Goal: Transaction & Acquisition: Book appointment/travel/reservation

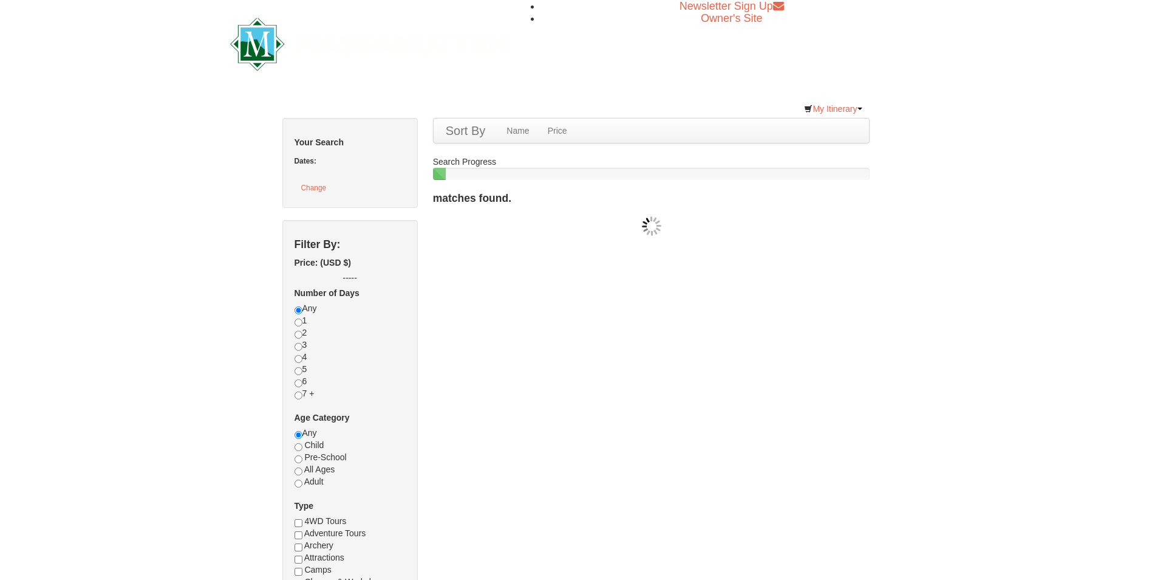
checkbox input "true"
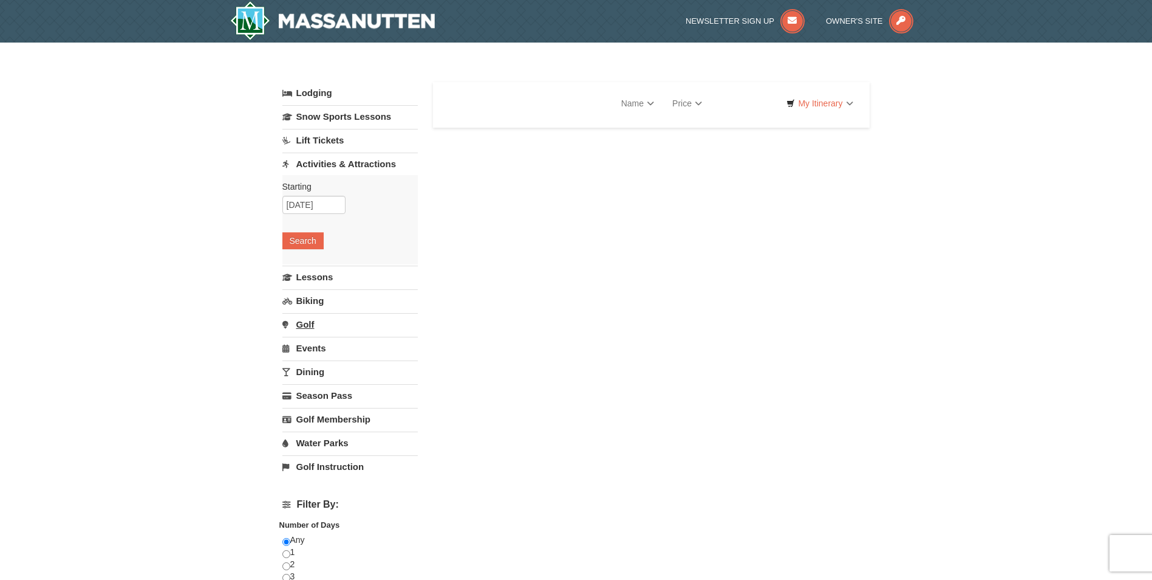
select select "9"
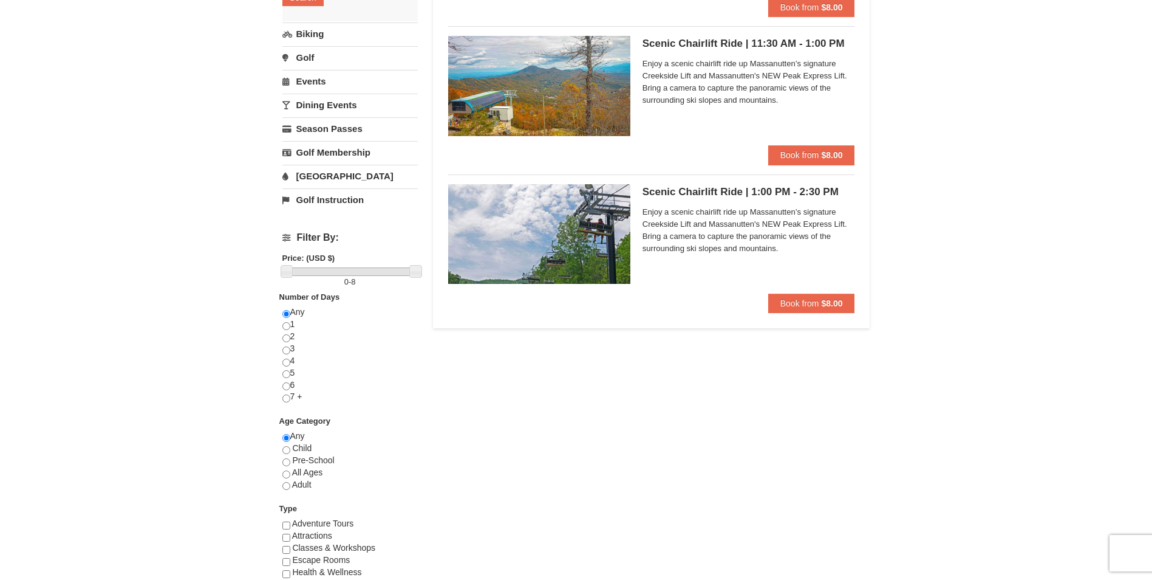
scroll to position [182, 0]
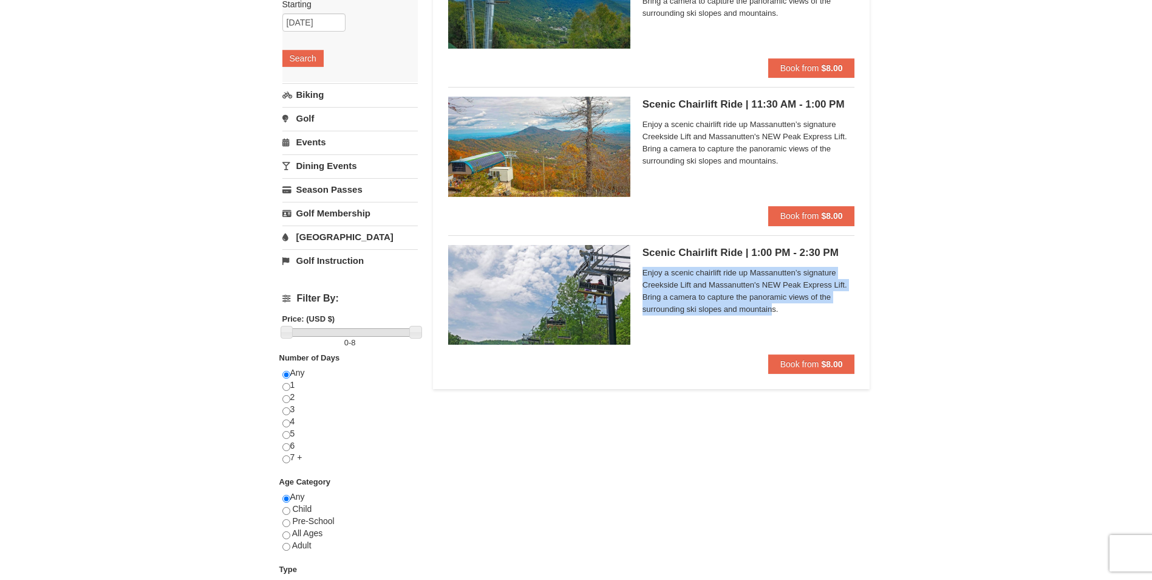
drag, startPoint x: 643, startPoint y: 265, endPoint x: 772, endPoint y: 307, distance: 136.0
click at [772, 307] on div "Enjoy a scenic chairlift ride up Massanutten’s signature Creekside Lift and Mas…" at bounding box center [749, 293] width 213 height 56
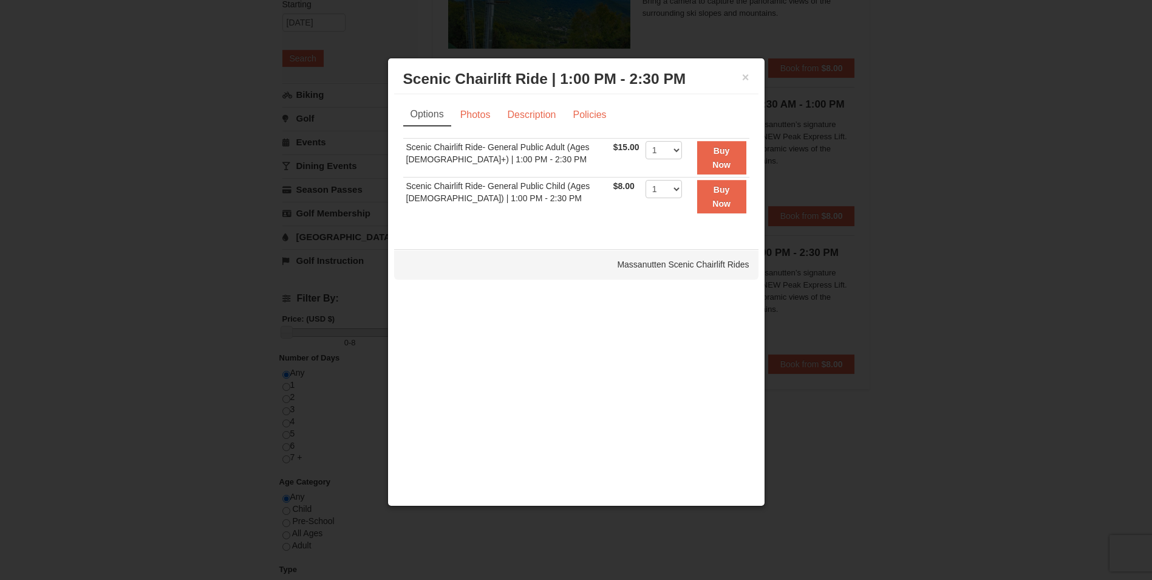
click at [936, 326] on div at bounding box center [576, 290] width 1152 height 580
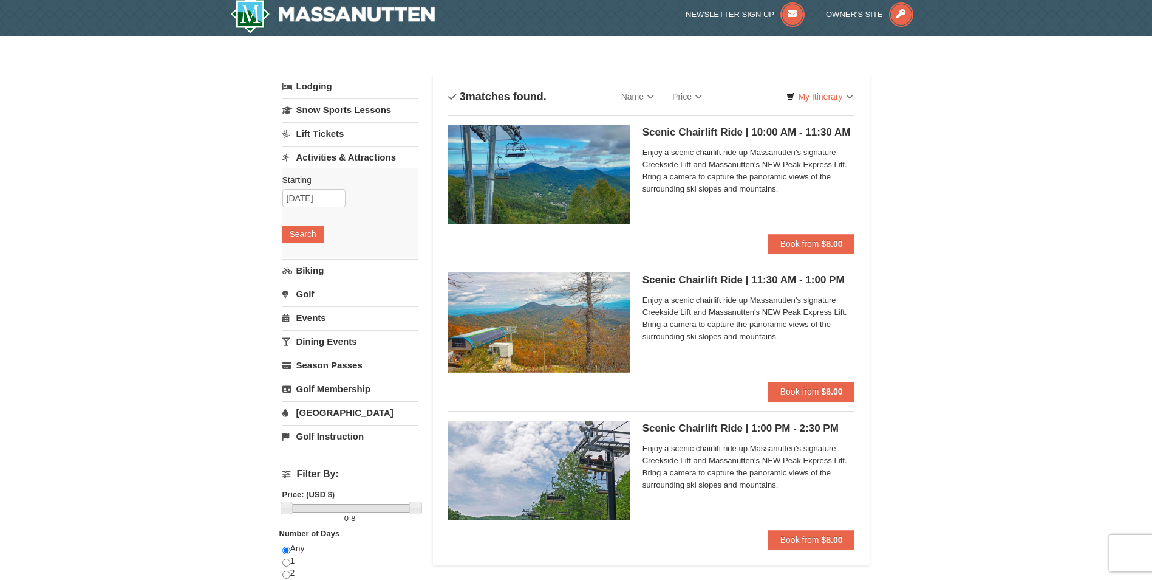
scroll to position [0, 0]
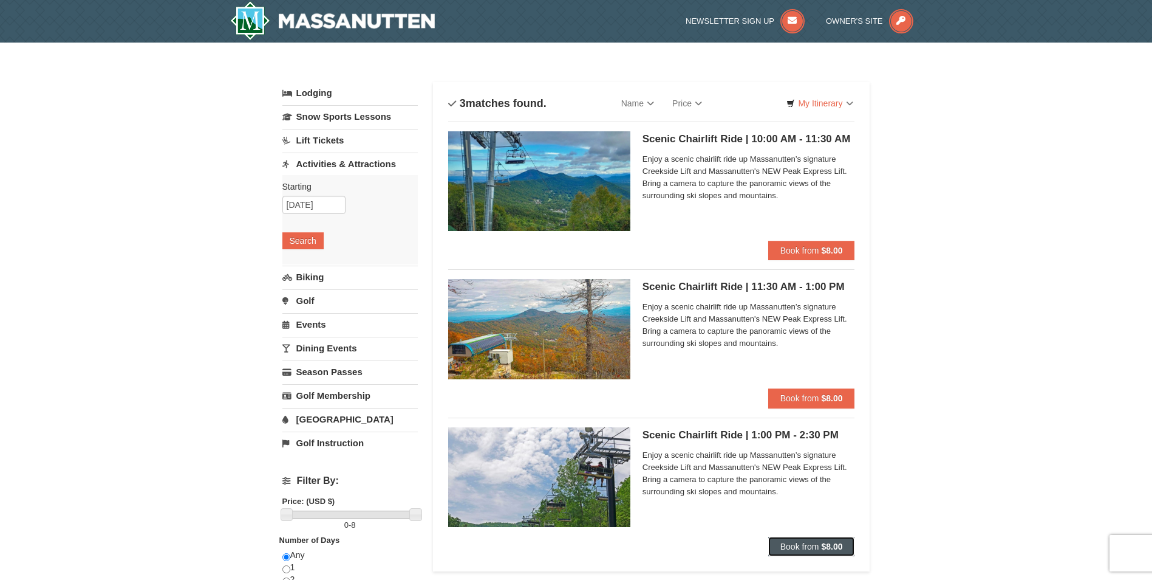
click at [801, 542] on span "Book from" at bounding box center [800, 546] width 39 height 10
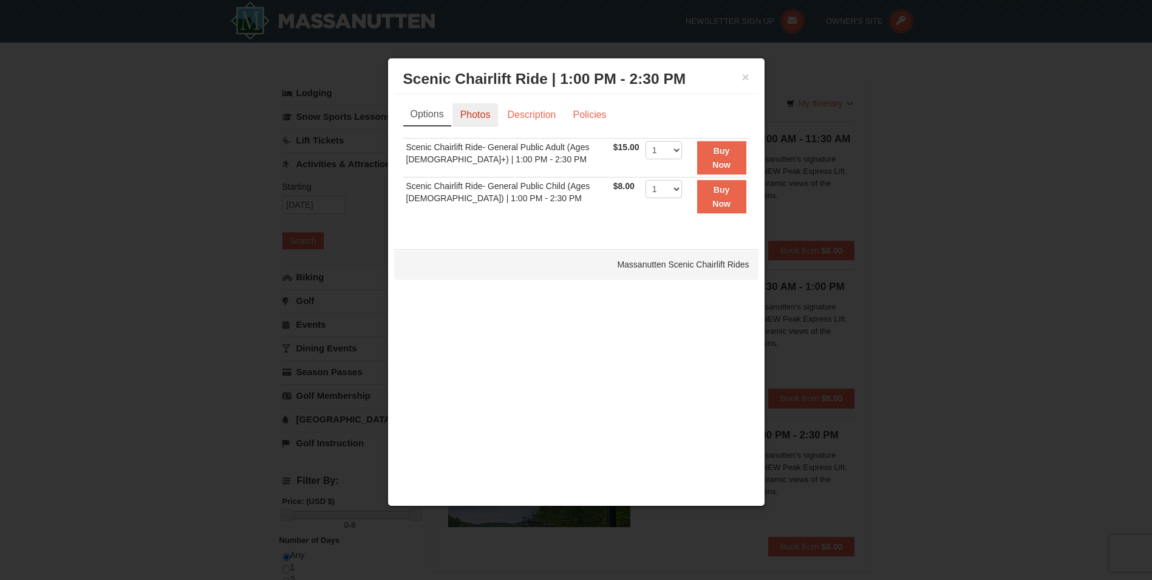
click at [486, 116] on link "Photos" at bounding box center [476, 114] width 46 height 23
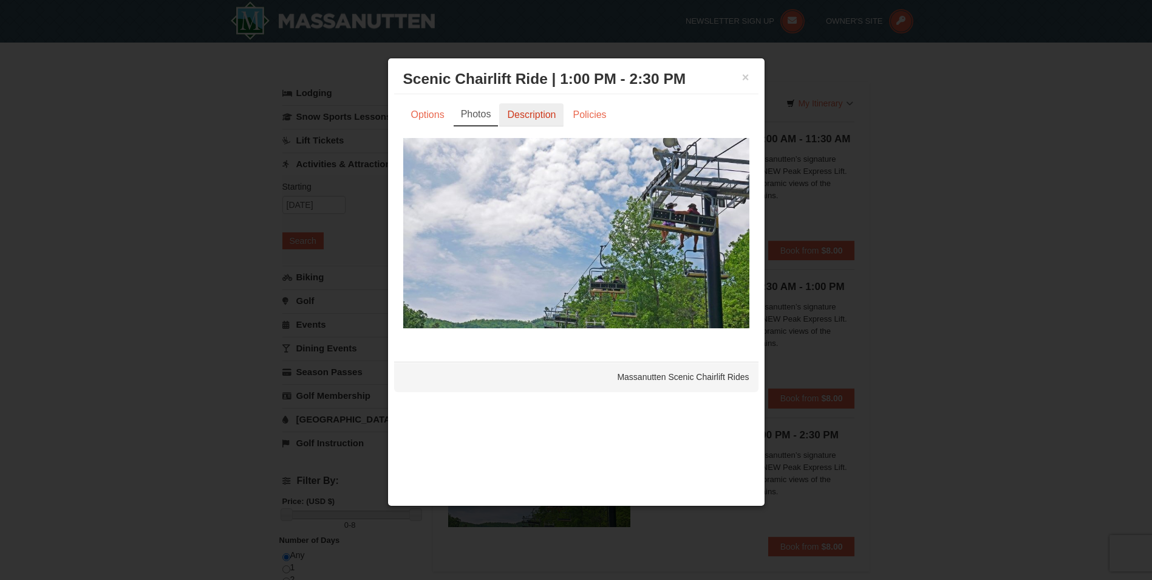
click at [515, 115] on link "Description" at bounding box center [531, 114] width 64 height 23
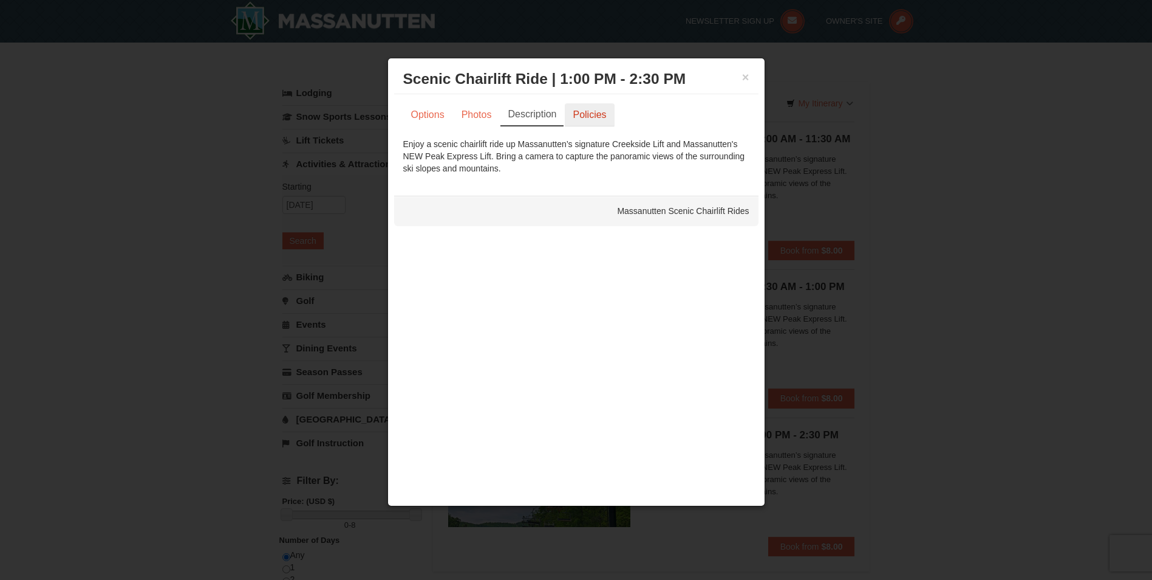
click at [576, 115] on link "Policies" at bounding box center [589, 114] width 49 height 23
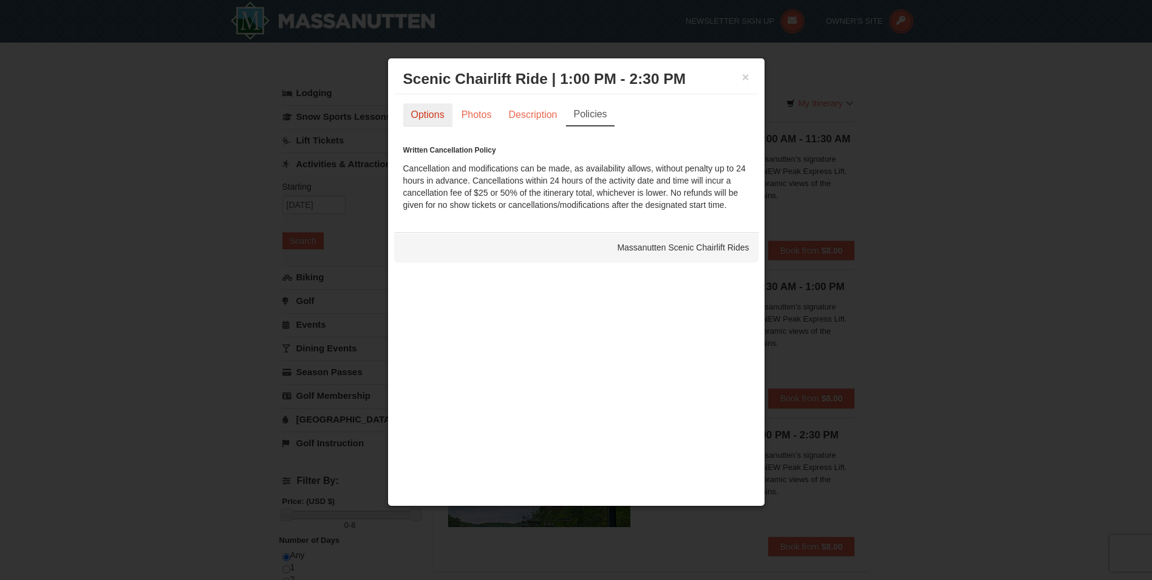
click at [431, 117] on link "Options" at bounding box center [427, 114] width 49 height 23
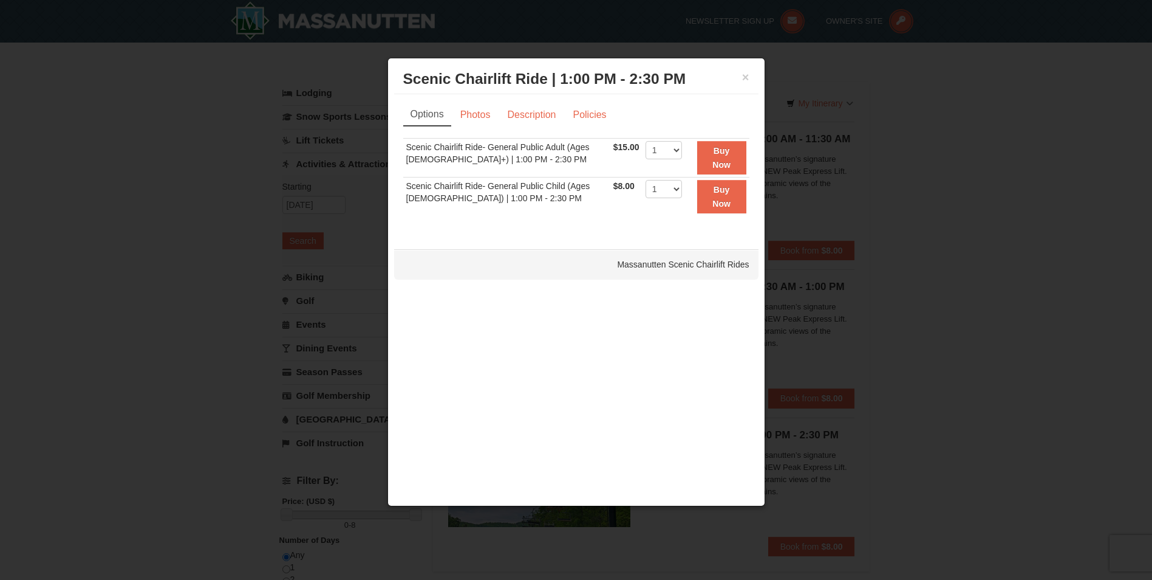
click at [937, 189] on div at bounding box center [576, 290] width 1152 height 580
